Goal: Complete application form

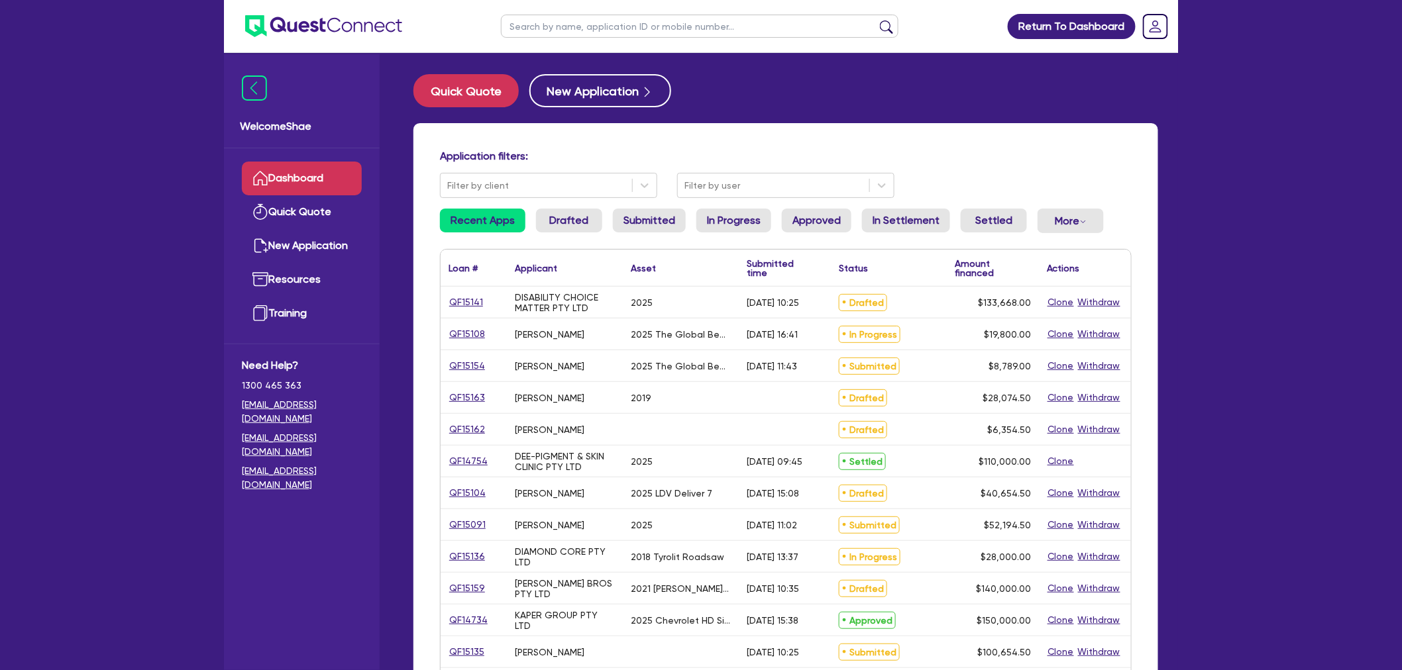
click at [572, 23] on input "text" at bounding box center [699, 26] width 397 height 23
click at [876, 20] on button "submit" at bounding box center [886, 29] width 21 height 19
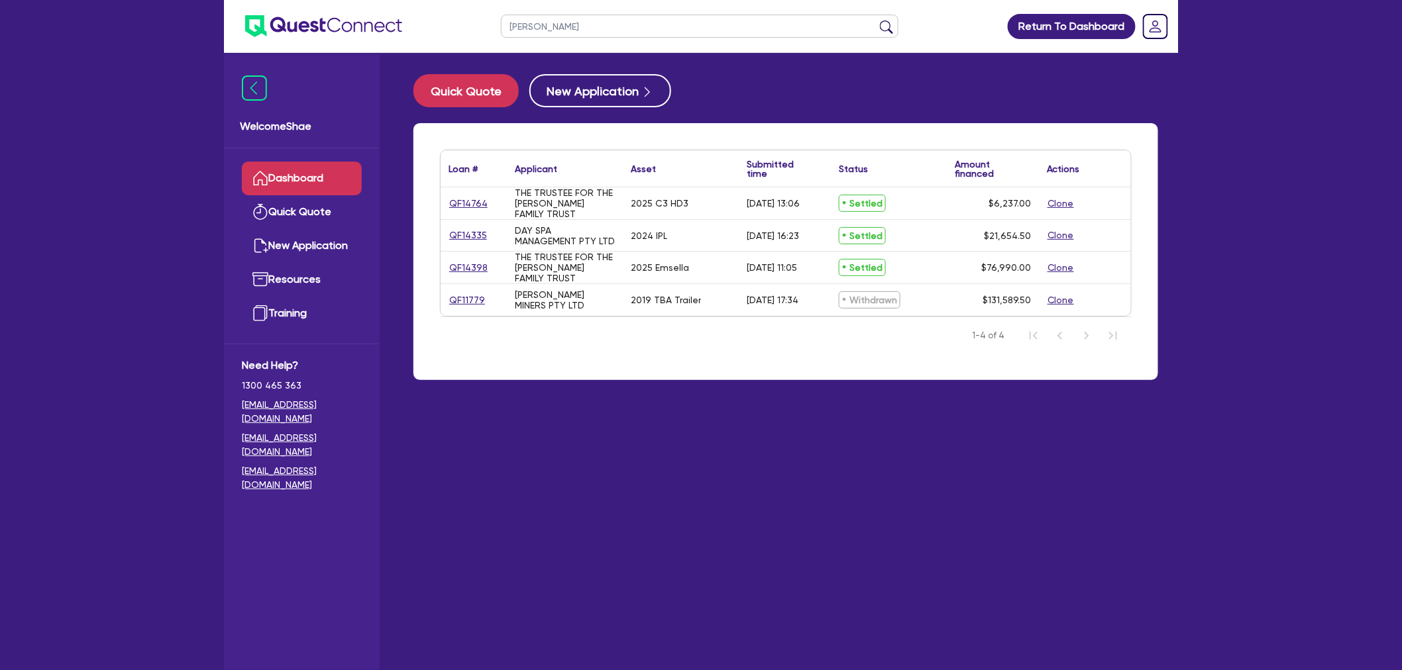
click at [876, 20] on button "submit" at bounding box center [886, 29] width 21 height 19
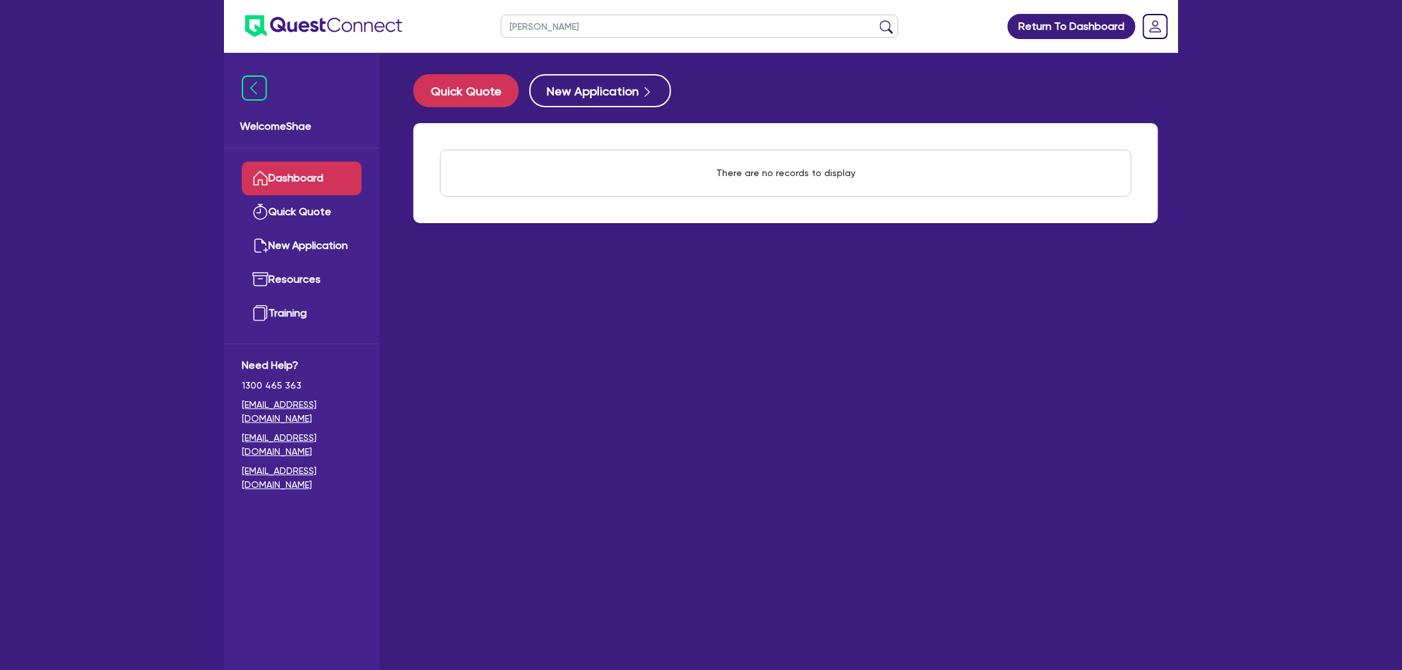
drag, startPoint x: 609, startPoint y: 32, endPoint x: 546, endPoint y: 28, distance: 63.7
click at [546, 28] on input "[PERSON_NAME]" at bounding box center [699, 26] width 397 height 23
type input "[PERSON_NAME]"
click at [876, 20] on button "submit" at bounding box center [886, 29] width 21 height 19
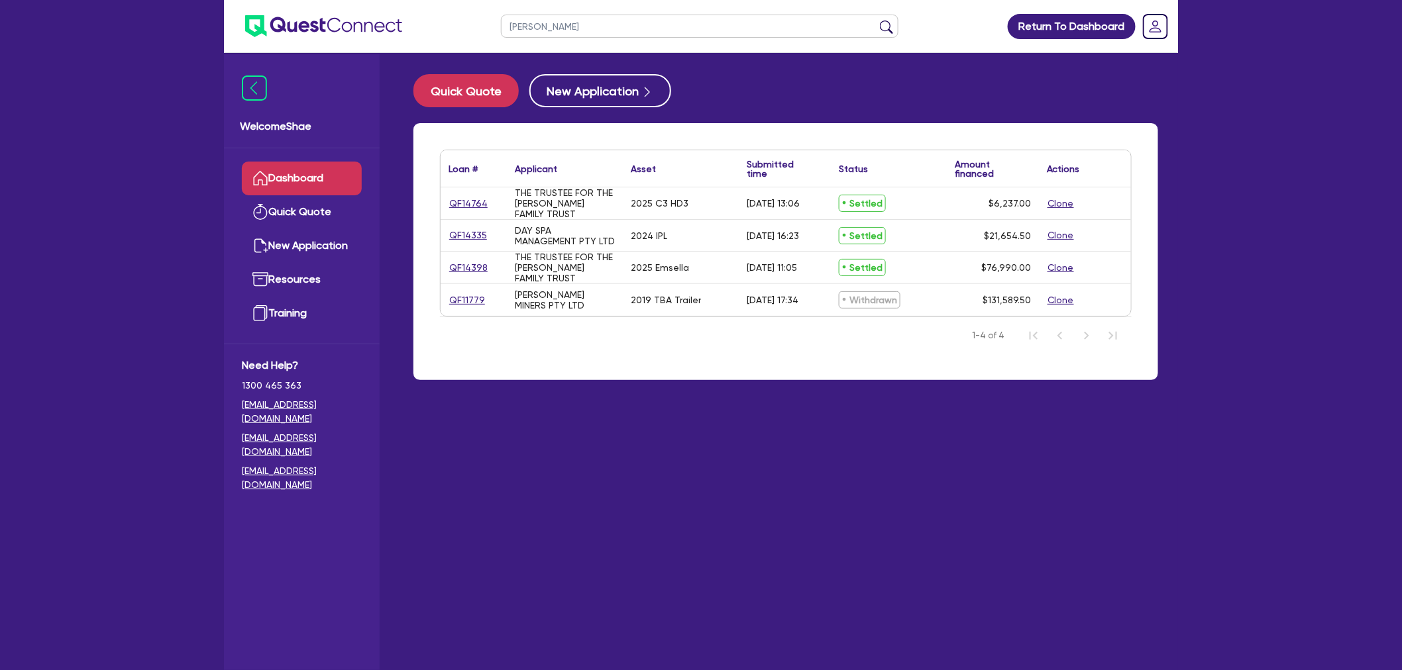
drag, startPoint x: 593, startPoint y: 28, endPoint x: 492, endPoint y: 22, distance: 101.6
click at [492, 22] on ul "[PERSON_NAME]" at bounding box center [700, 26] width 424 height 52
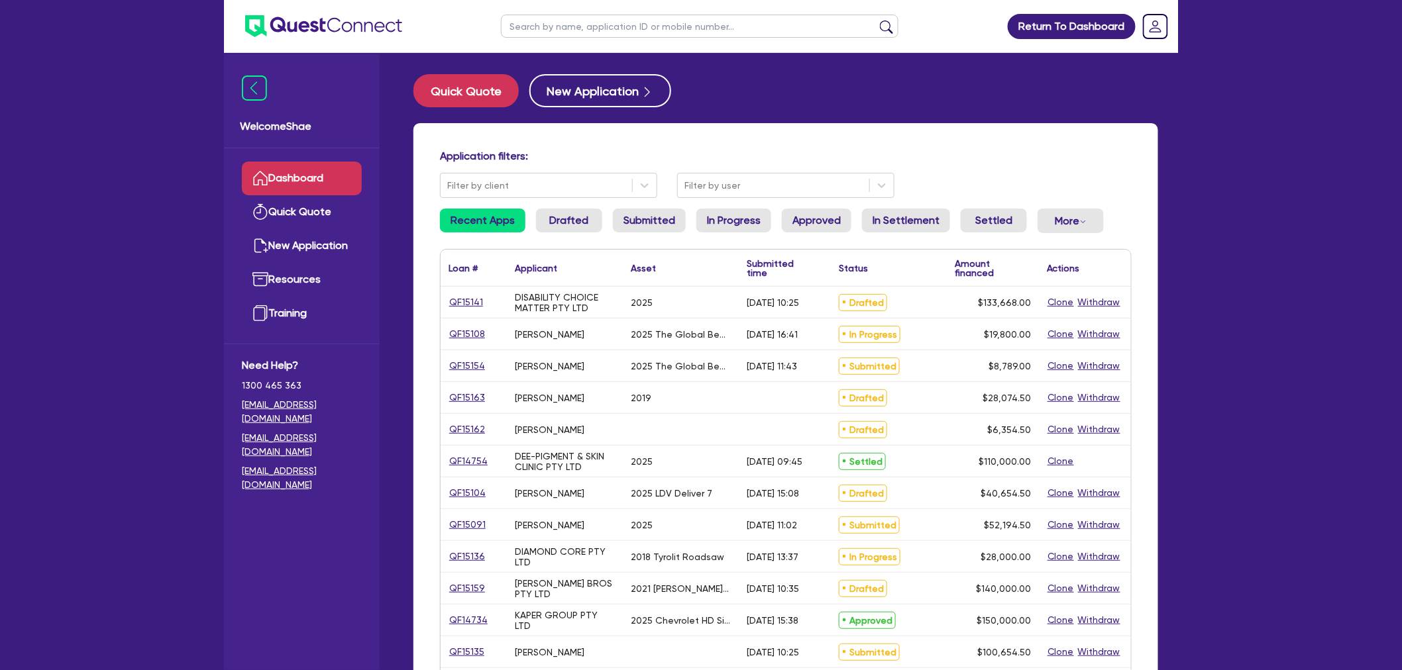
click at [521, 28] on input "text" at bounding box center [699, 26] width 397 height 23
paste input "QF15158"
type input "QF15158"
click at [876, 20] on button "submit" at bounding box center [886, 29] width 21 height 19
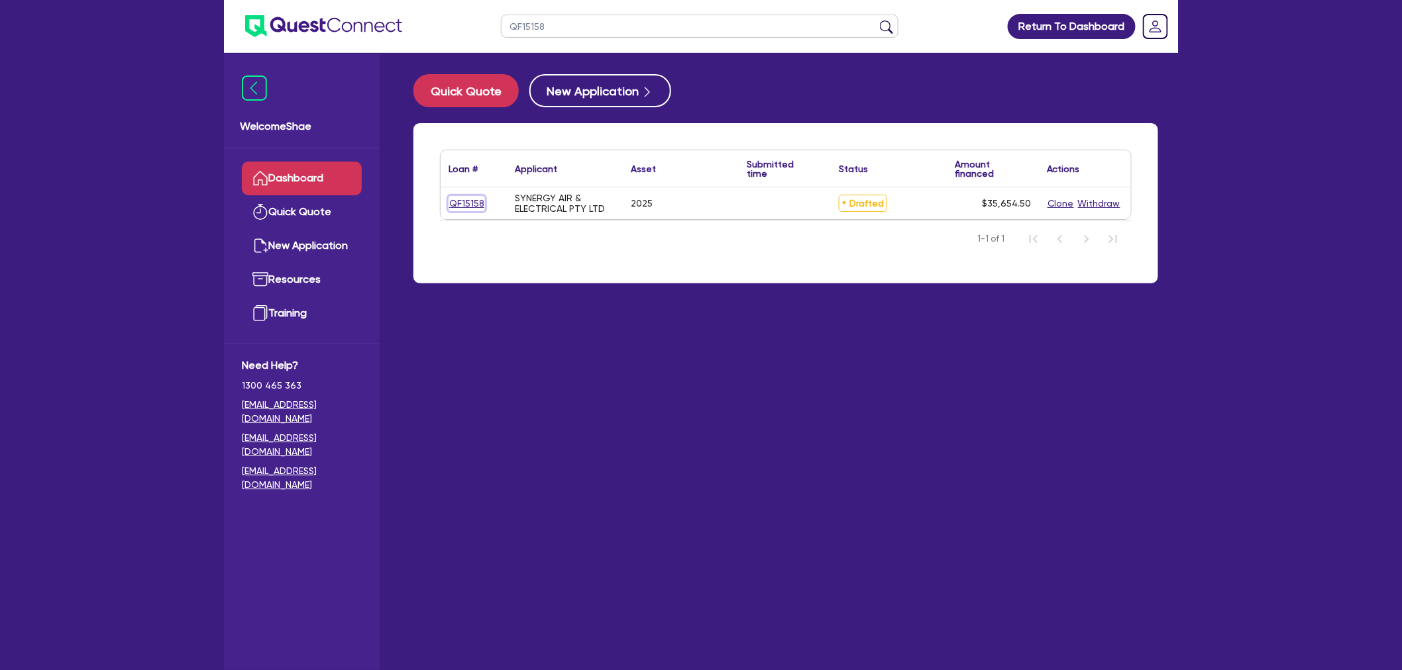
click at [479, 201] on link "QF15158" at bounding box center [466, 203] width 36 height 15
select select "CARS_AND_LIGHT_TRUCKS"
select select "PASSENGER_VEHICLES"
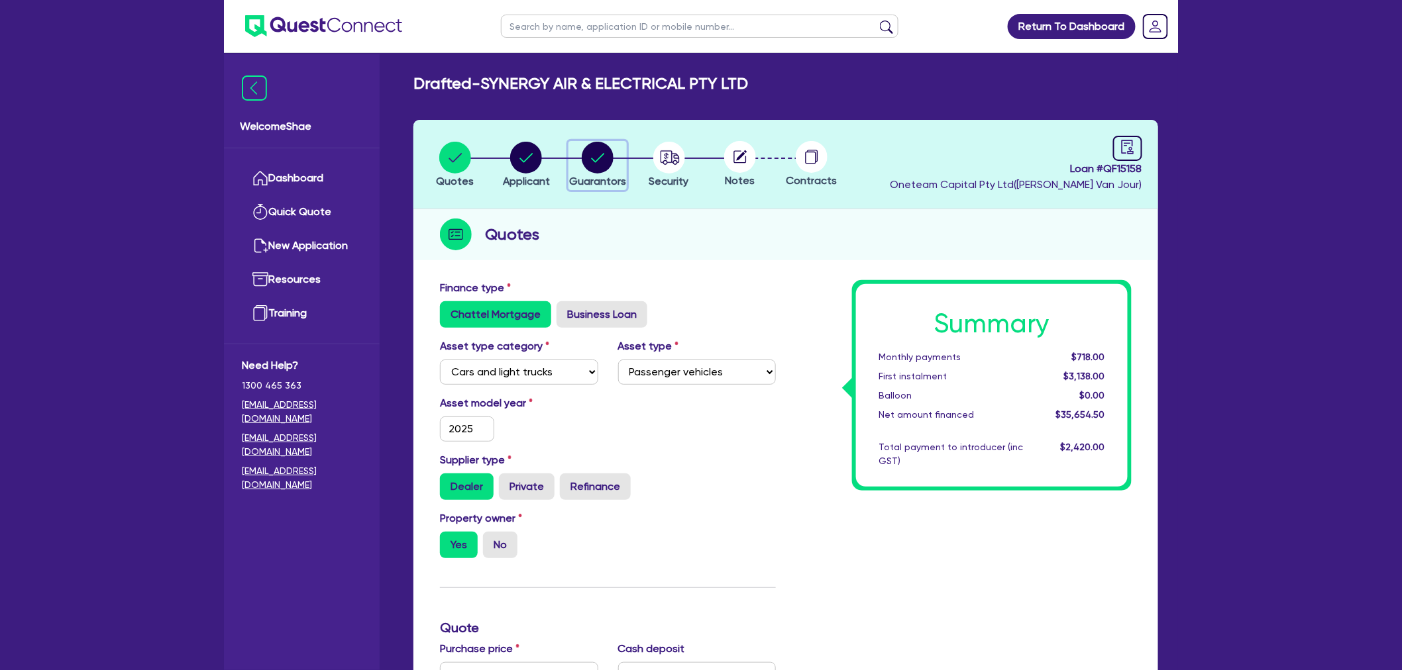
click at [606, 154] on circle "button" at bounding box center [598, 158] width 32 height 32
select select "MR"
select select "SA"
select select "SINGLE"
select select "PROPERTY"
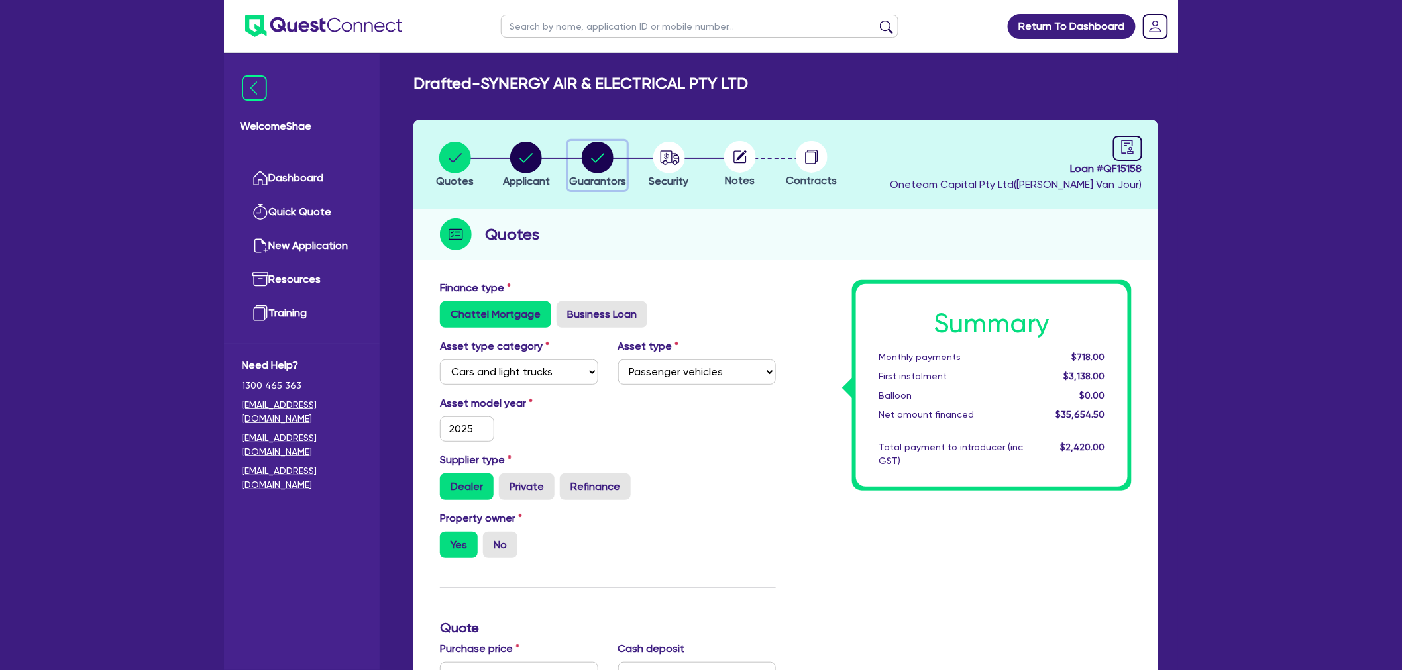
select select "CASH"
select select "MORTGAGE"
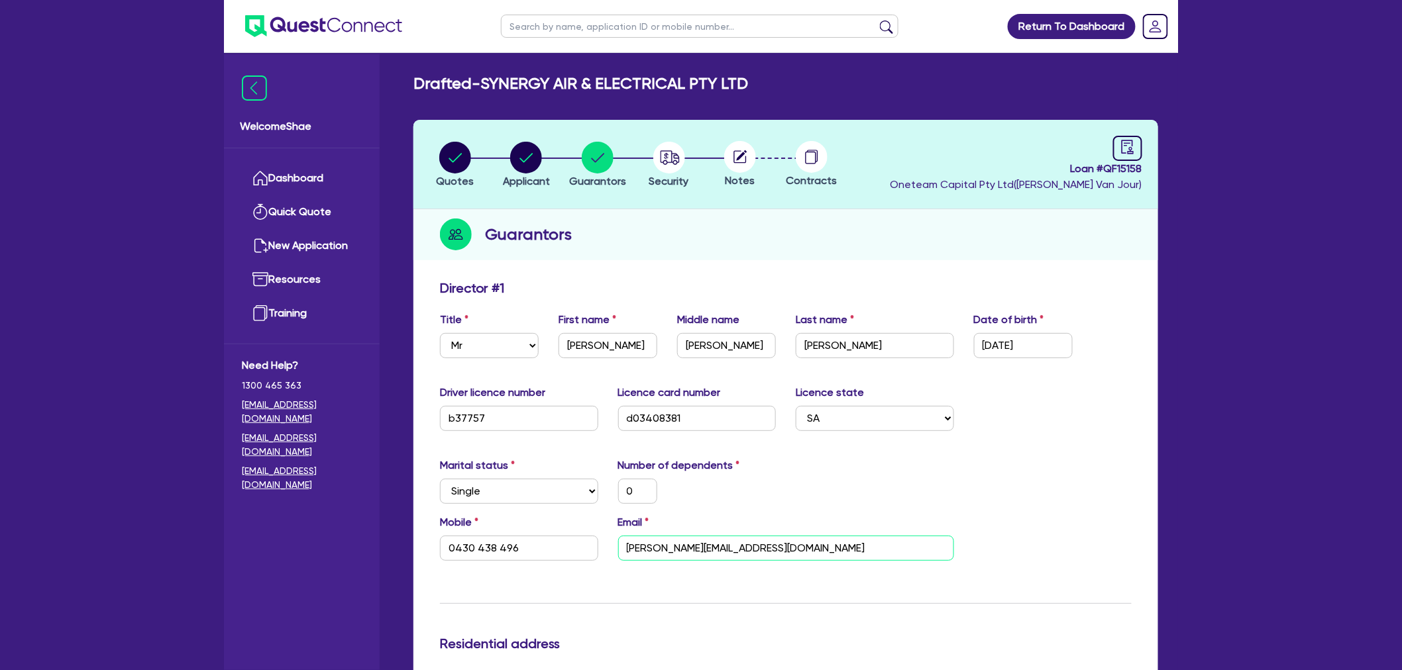
click at [645, 543] on input "adrian@synergy1.com.au" at bounding box center [786, 548] width 336 height 25
click at [579, 341] on input "Adrian" at bounding box center [607, 345] width 99 height 25
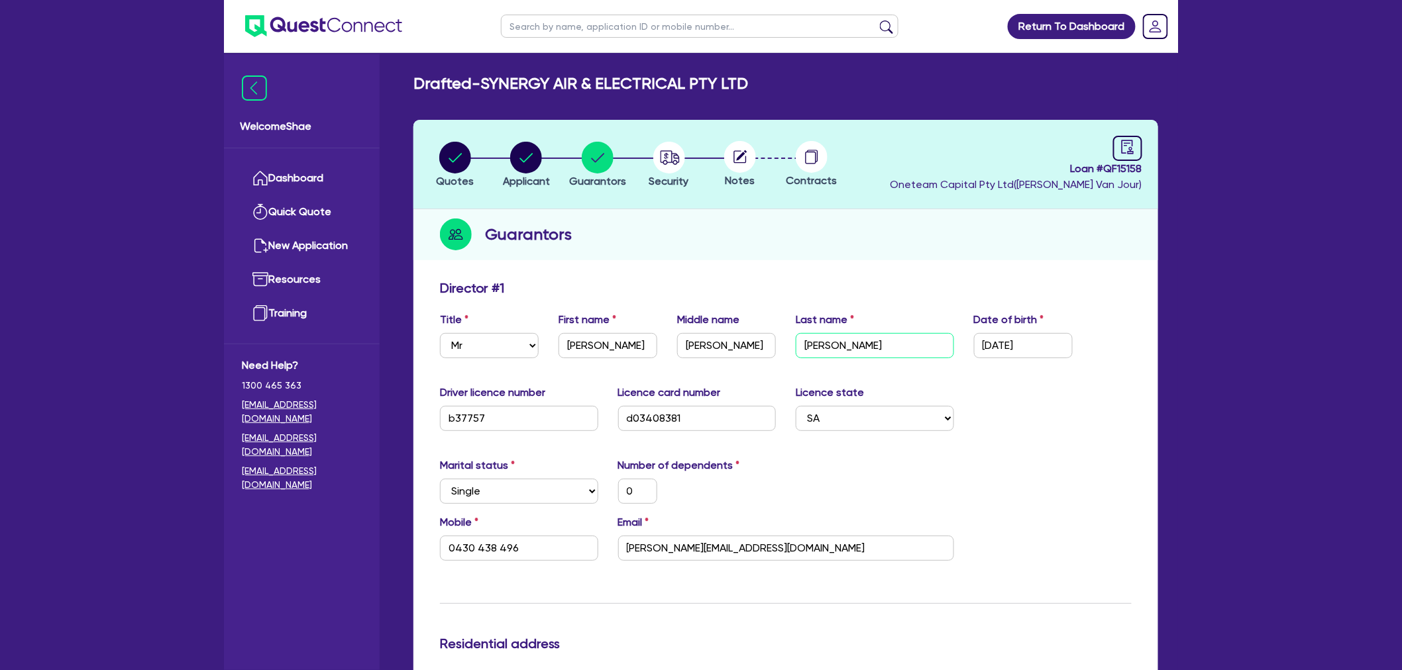
click at [823, 352] on input "Kerr" at bounding box center [875, 345] width 158 height 25
click at [484, 550] on input "0430 438 496" at bounding box center [519, 548] width 158 height 25
